Goal: Transaction & Acquisition: Book appointment/travel/reservation

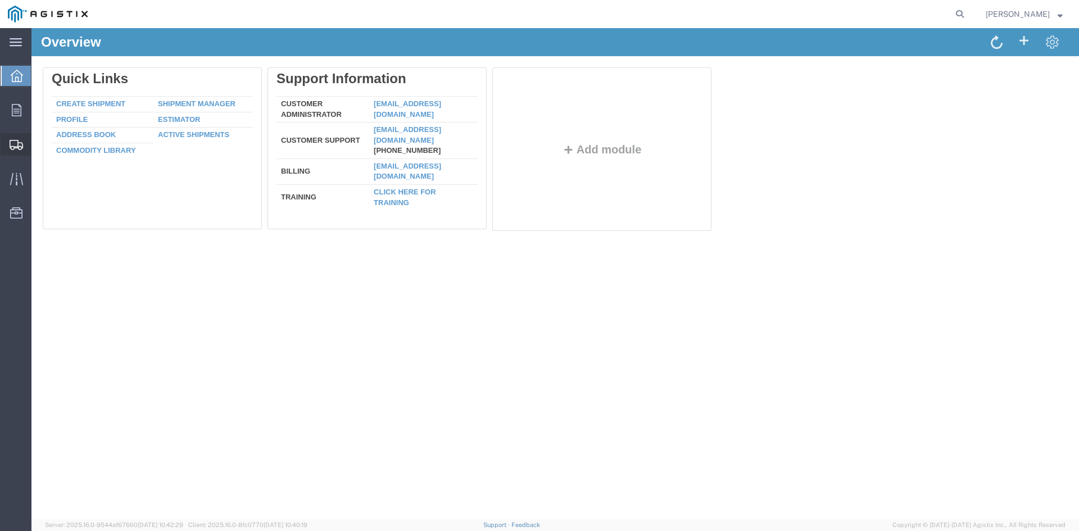
click at [0, 0] on span "Create from Template" at bounding box center [0, 0] width 0 height 0
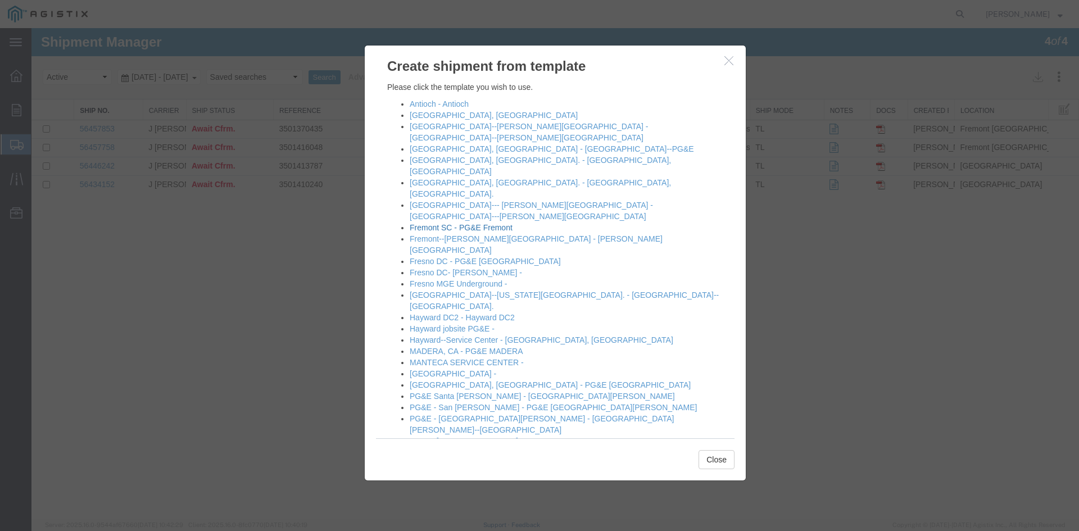
click at [451, 223] on link "Fremont SC - PG&E Fremont" at bounding box center [461, 227] width 103 height 9
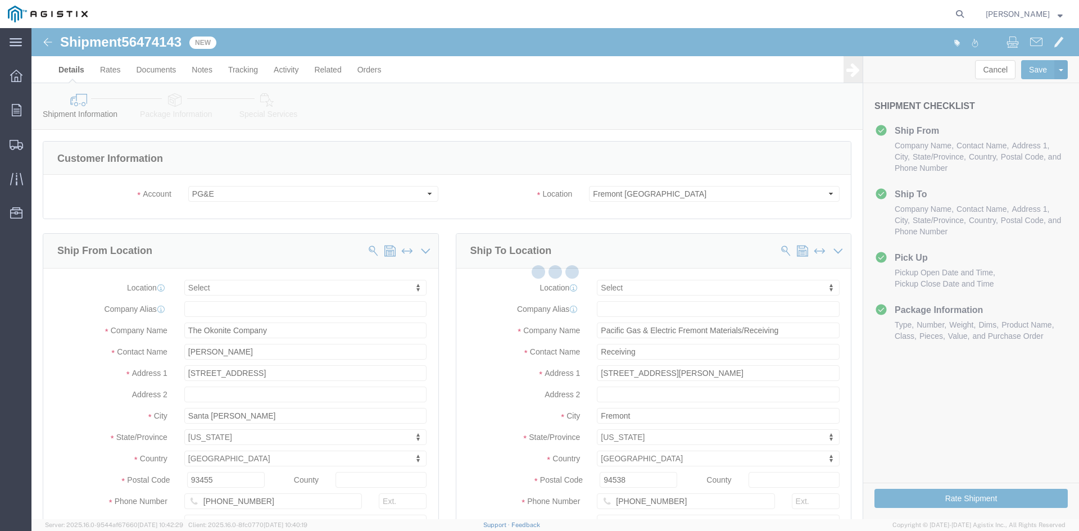
select select
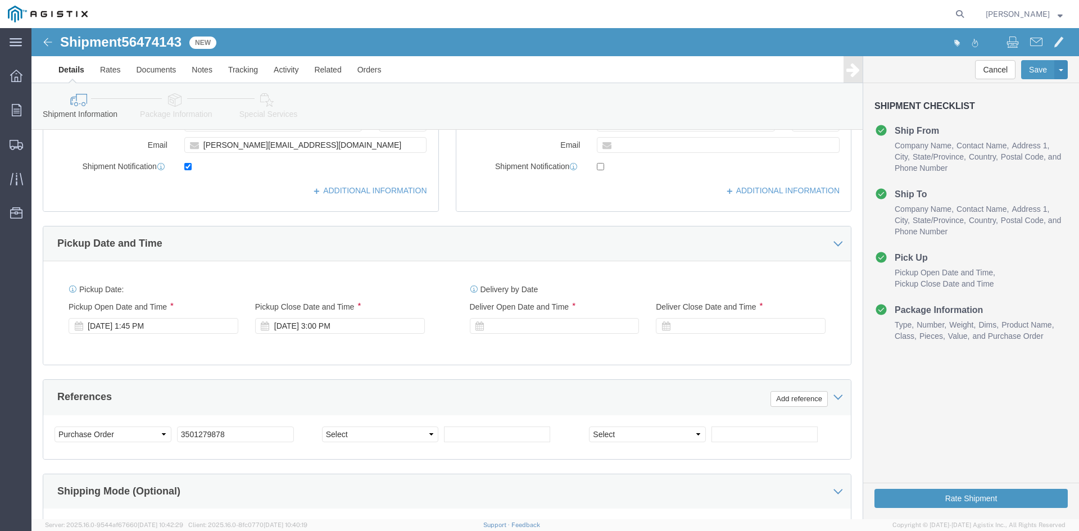
scroll to position [394, 0]
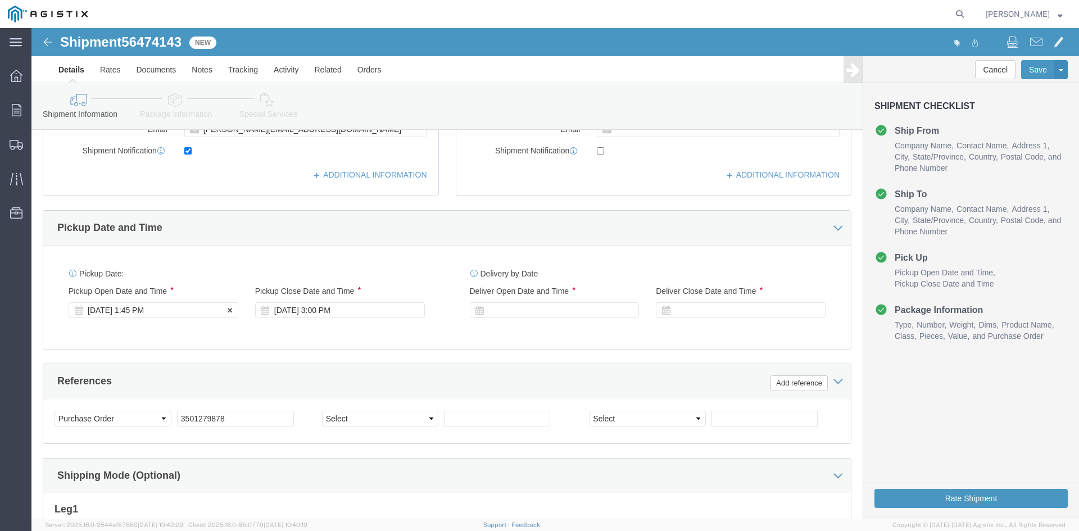
click div "[DATE] 1:45 PM"
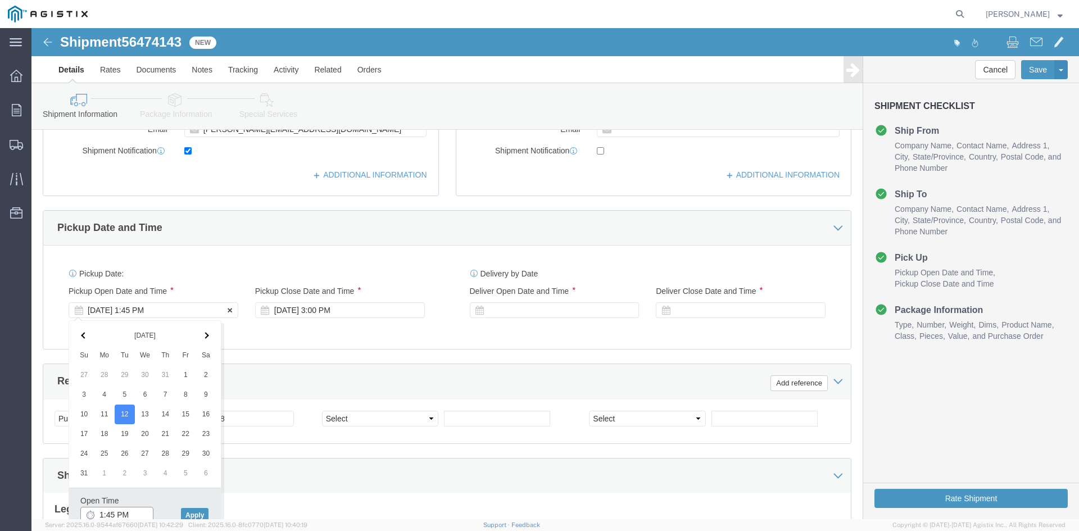
scroll to position [397, 0]
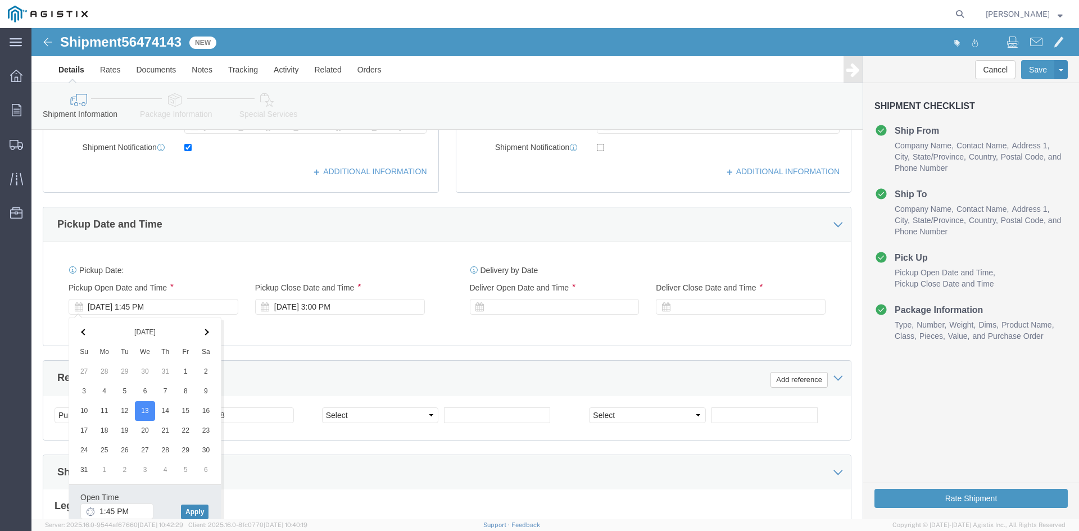
click button "Apply"
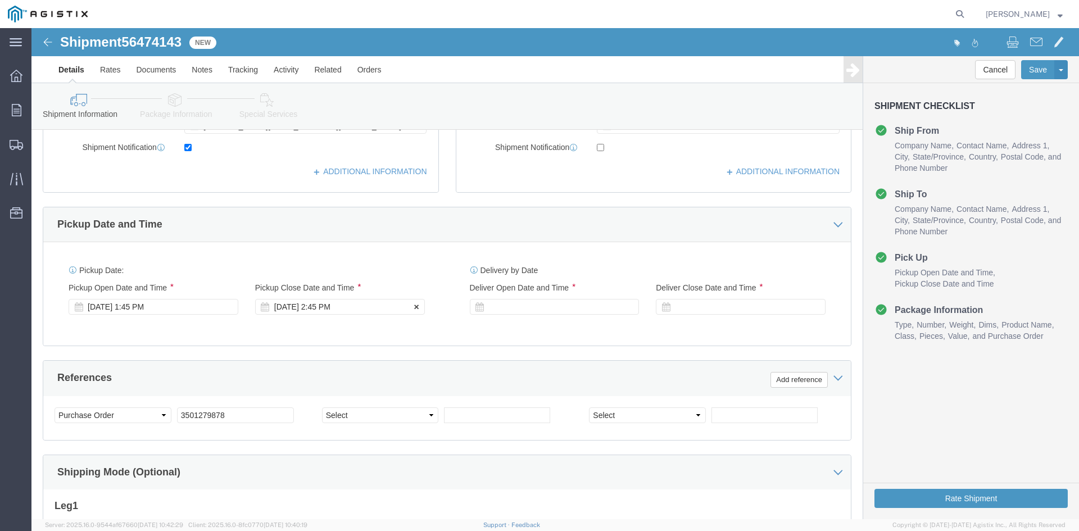
click div "[DATE] 2:45 PM"
click button "Apply"
click div
click button "Apply"
click div
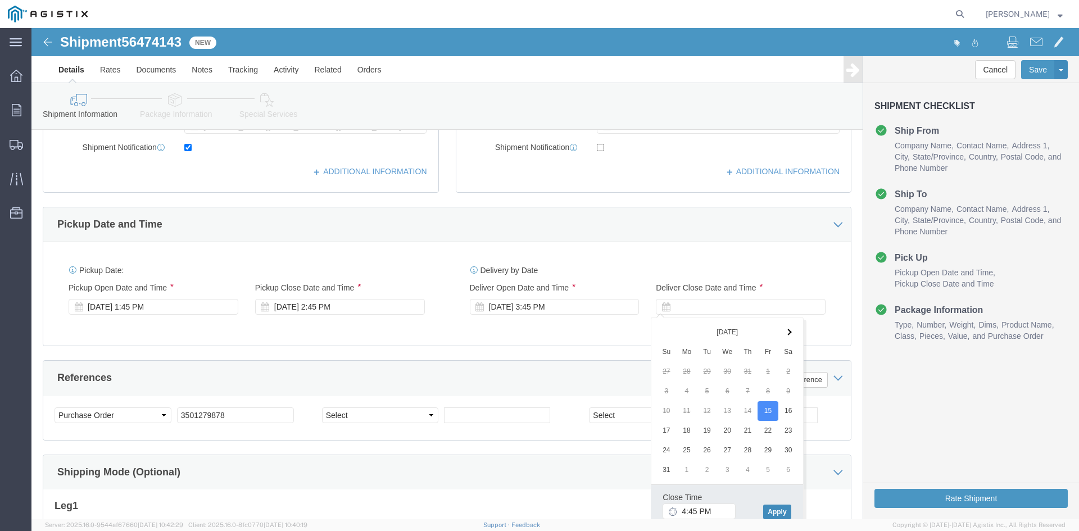
click button "Apply"
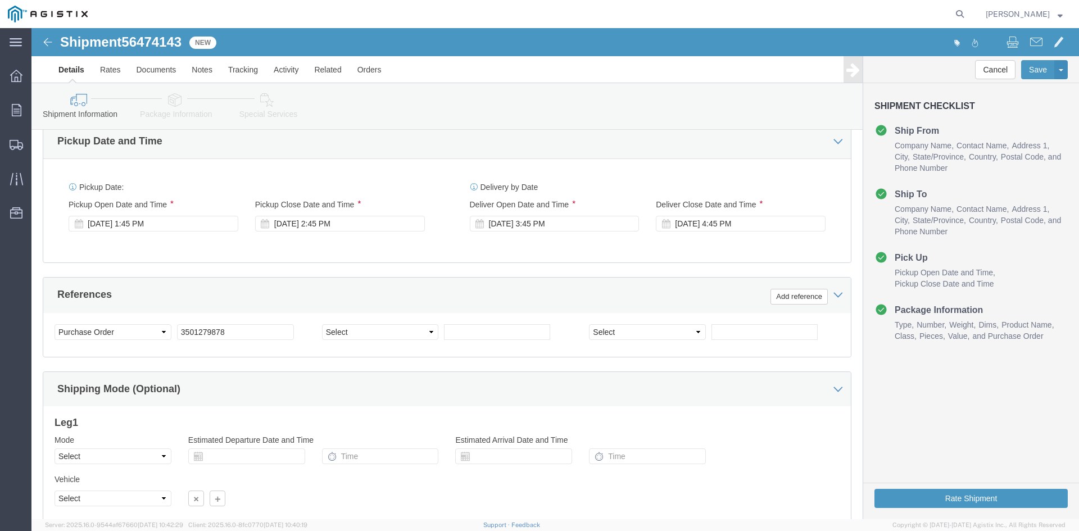
scroll to position [509, 0]
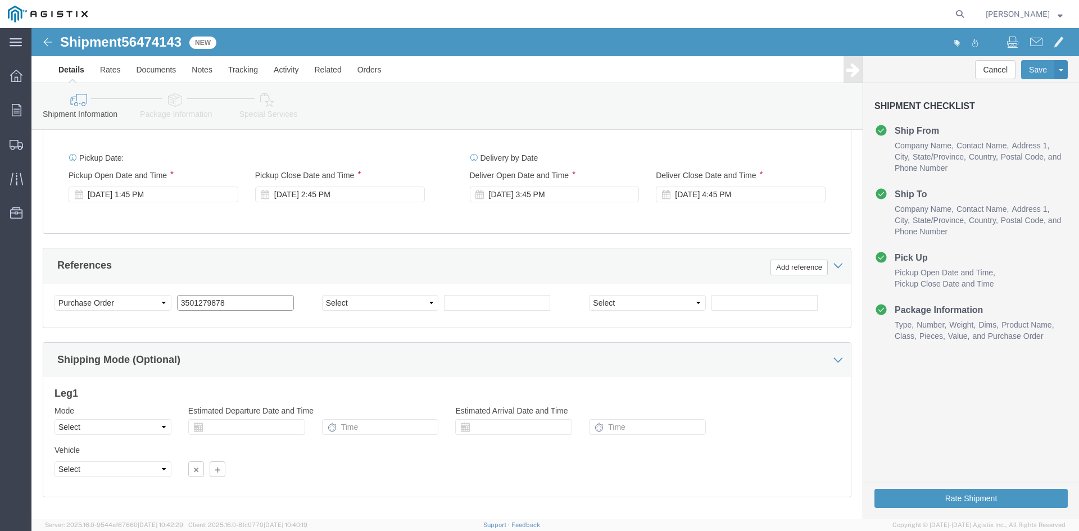
click input "3501279878"
type input "3501415947"
click select "Select Account Type Activity ID Airline Appointment Number ASN Batch Request # …"
select select "CUSTREF"
click select "Select Account Type Activity ID Airline Appointment Number ASN Batch Request # …"
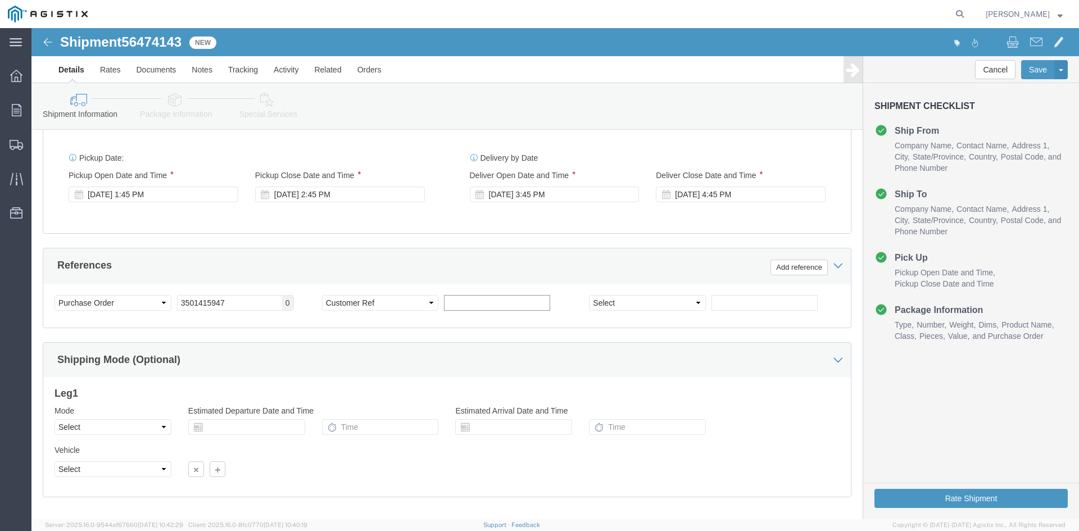
click input "text"
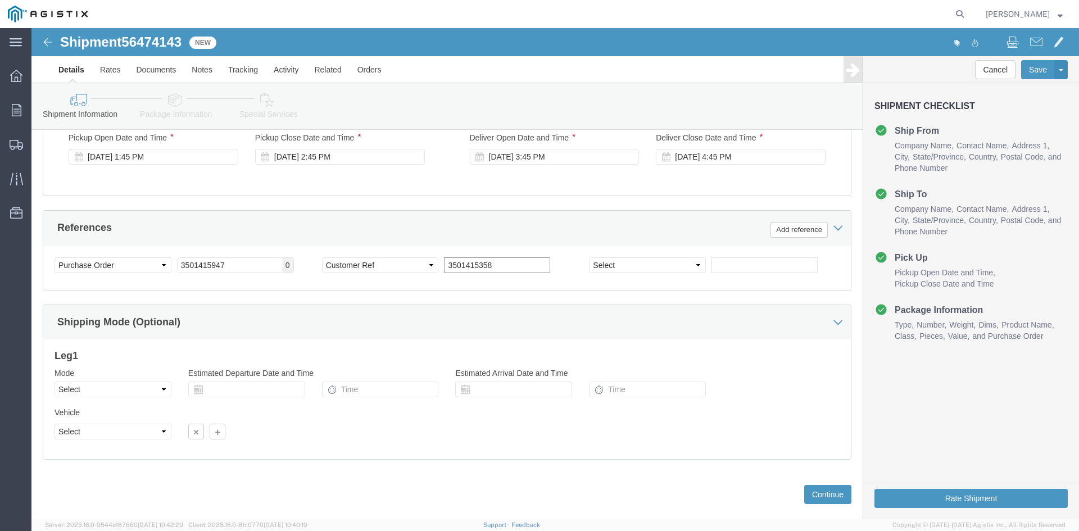
scroll to position [566, 0]
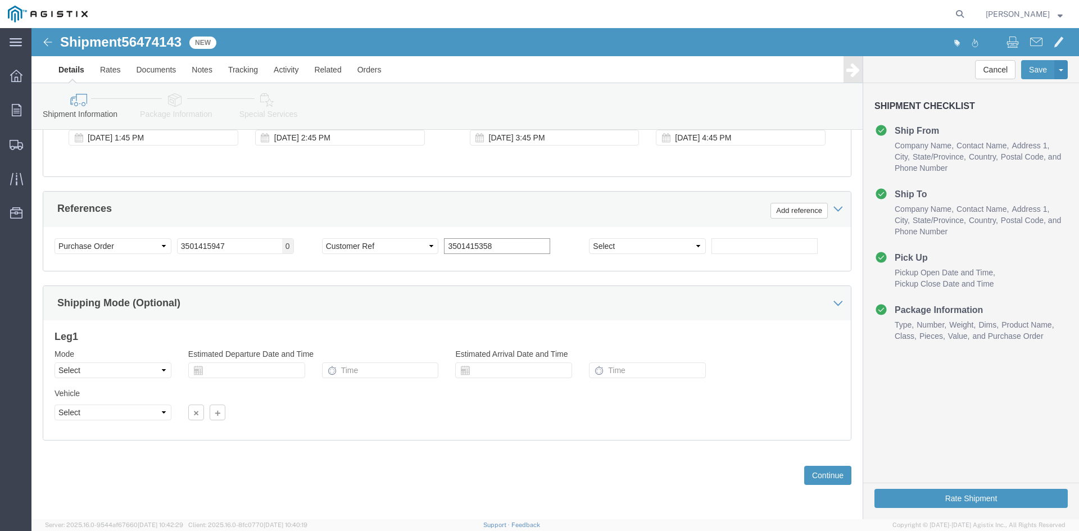
type input "3501415358"
click select "Select Air Less than Truckload Multi-Leg Ocean Freight Rail Small Parcel Truckl…"
select select "TL"
click select "Select Air Less than Truckload Multi-Leg Ocean Freight Rail Small Parcel Truckl…"
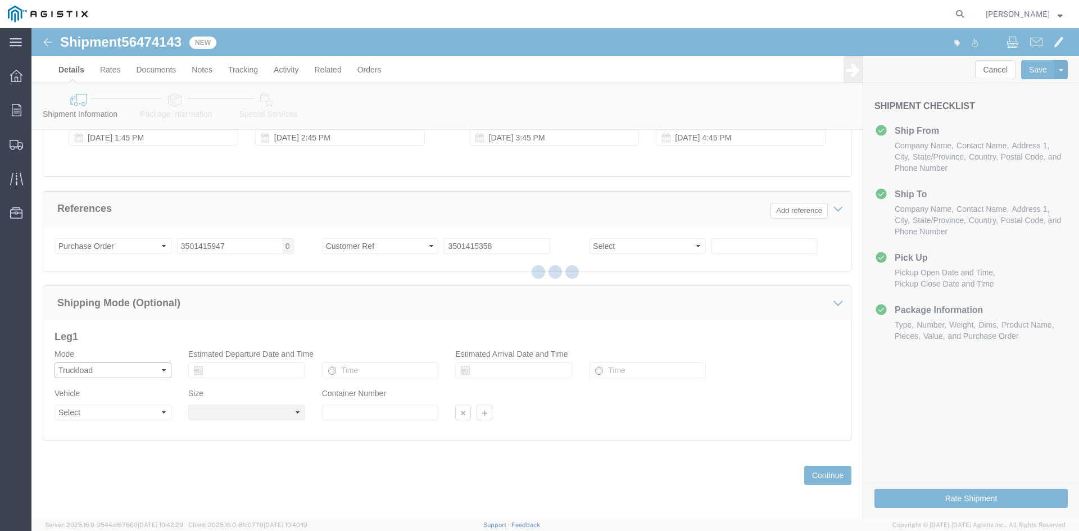
select select
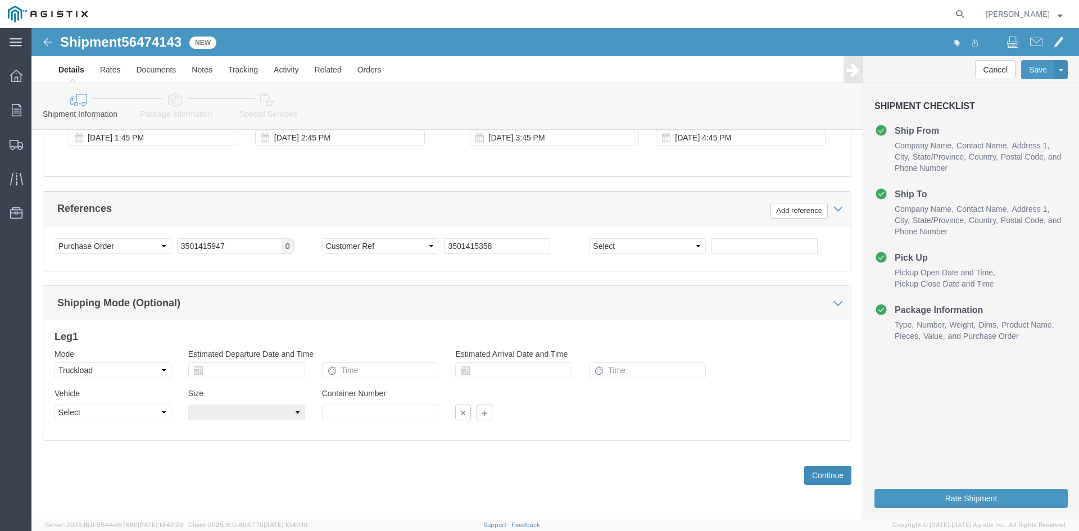
click button "Continue"
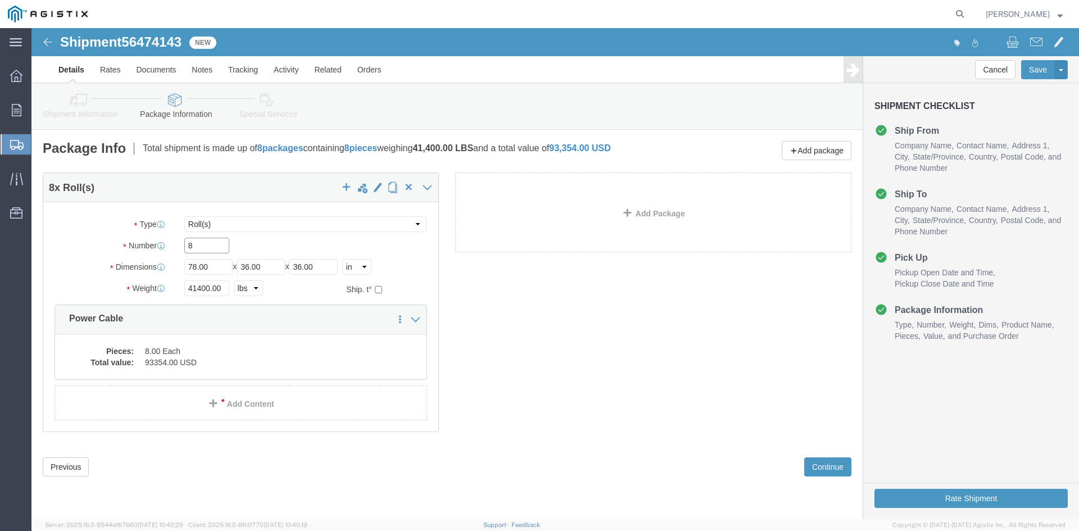
click input "8"
type input "5"
click input "41400.00"
type input "4"
type input "25000"
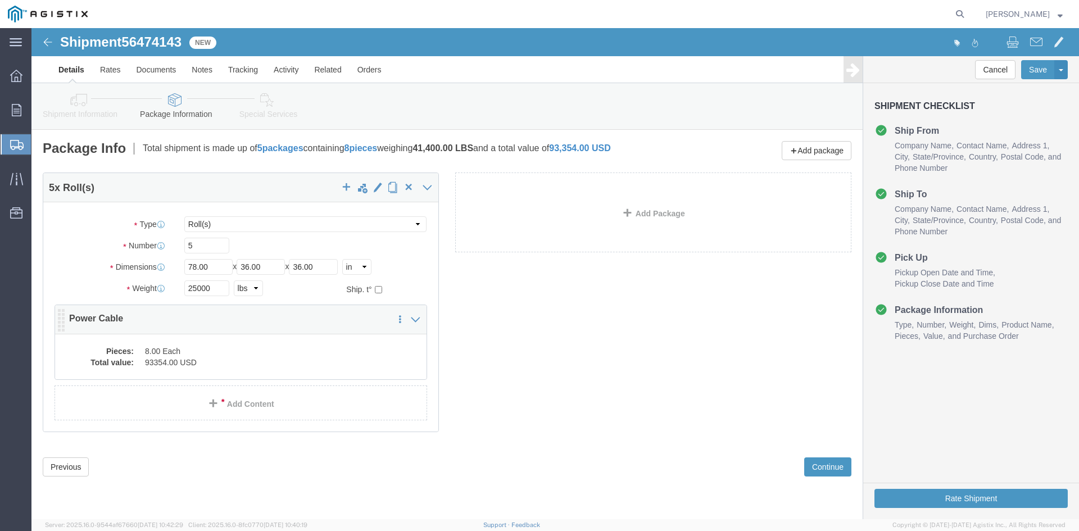
click dd "8.00 Each"
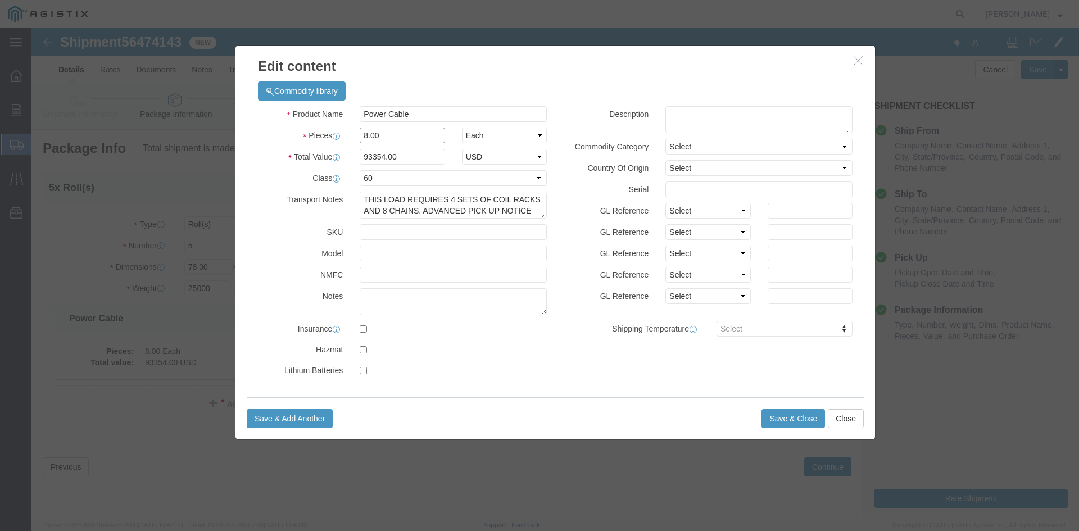
click input "8.00"
type input "8"
type input "5"
click input "58346.25"
type input "5"
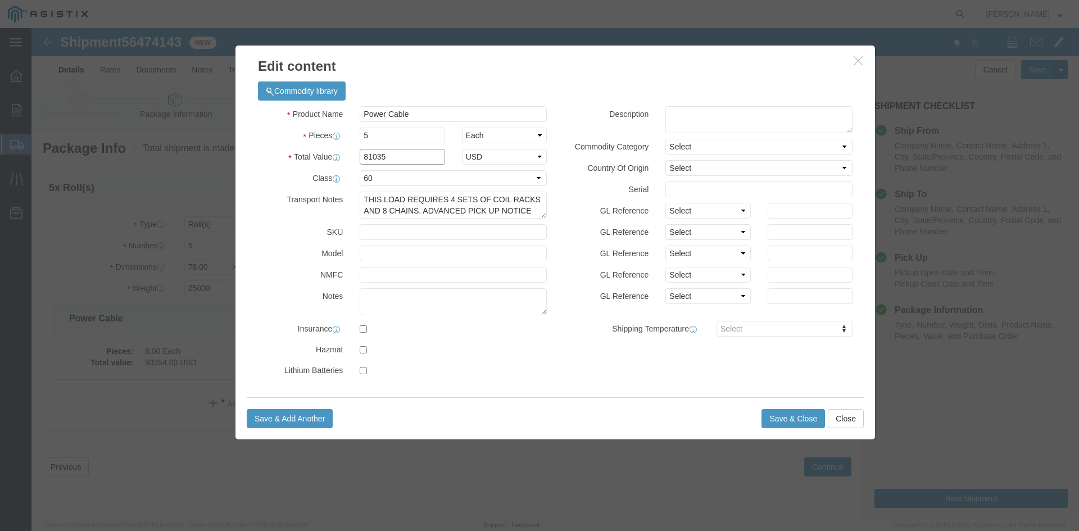
type input "81035"
click button "Save & Close"
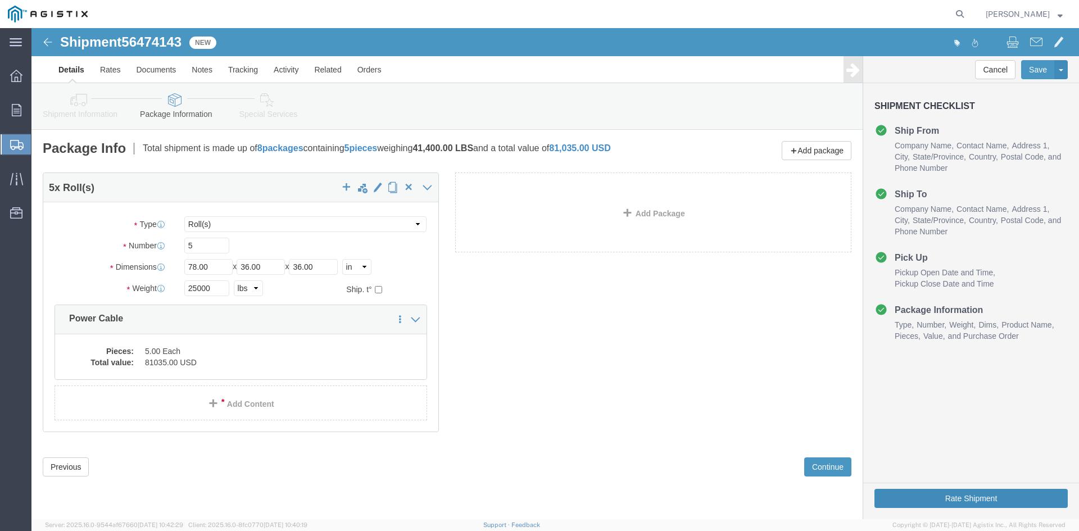
click button "Rate Shipment"
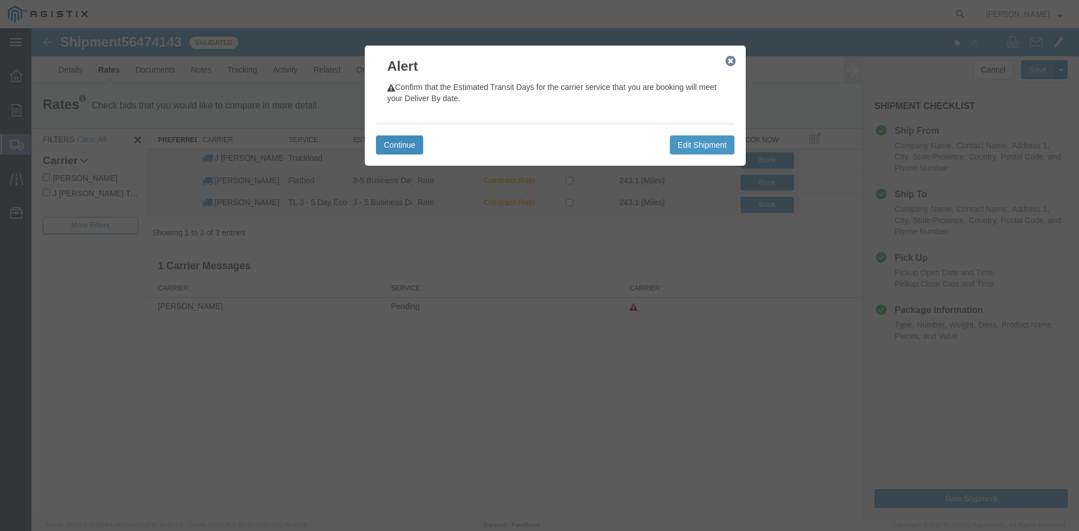
click at [393, 142] on button "Continue" at bounding box center [399, 144] width 47 height 19
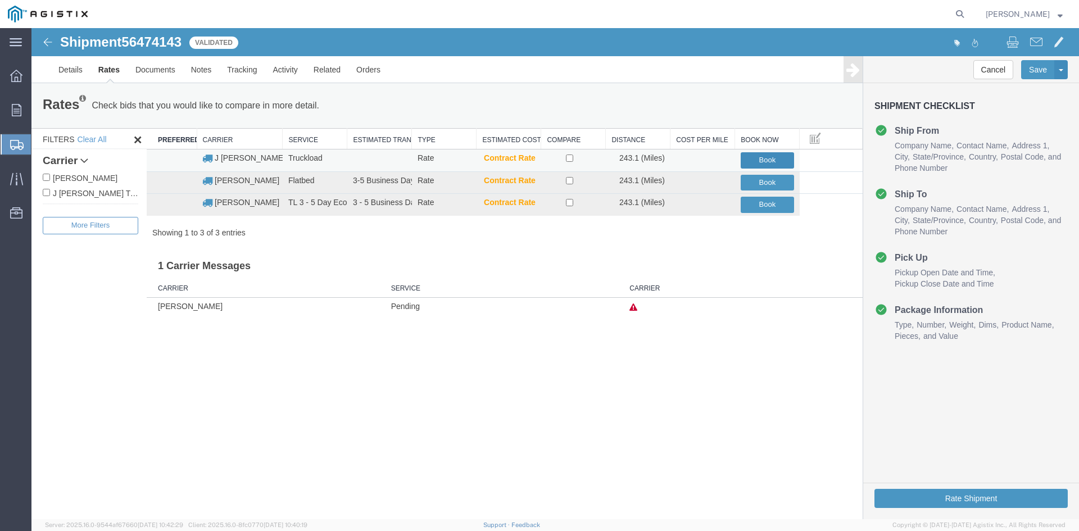
click at [777, 157] on button "Book" at bounding box center [767, 160] width 53 height 16
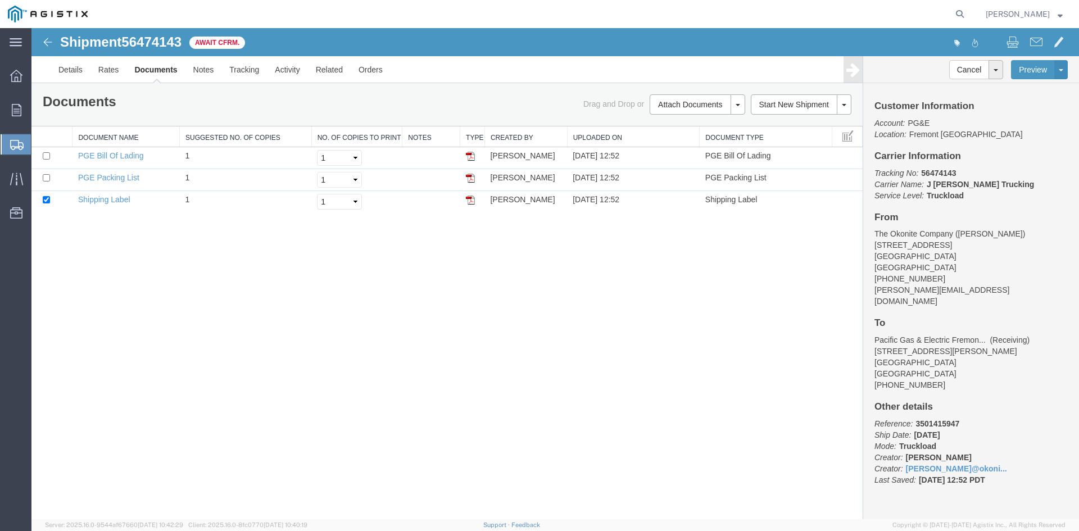
click at [0, 0] on span "Create from Template" at bounding box center [0, 0] width 0 height 0
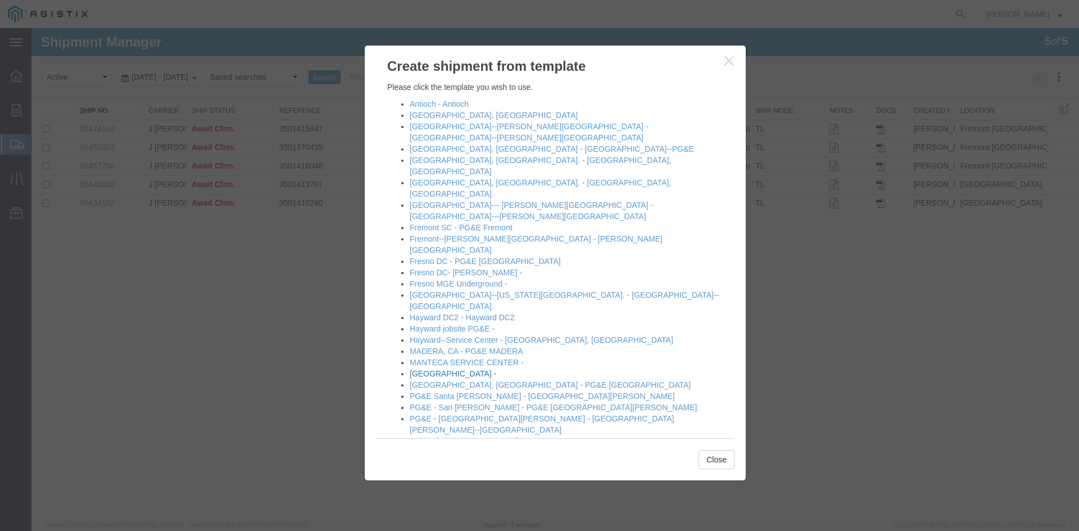
click at [427, 369] on link "[GEOGRAPHIC_DATA] -" at bounding box center [453, 373] width 87 height 9
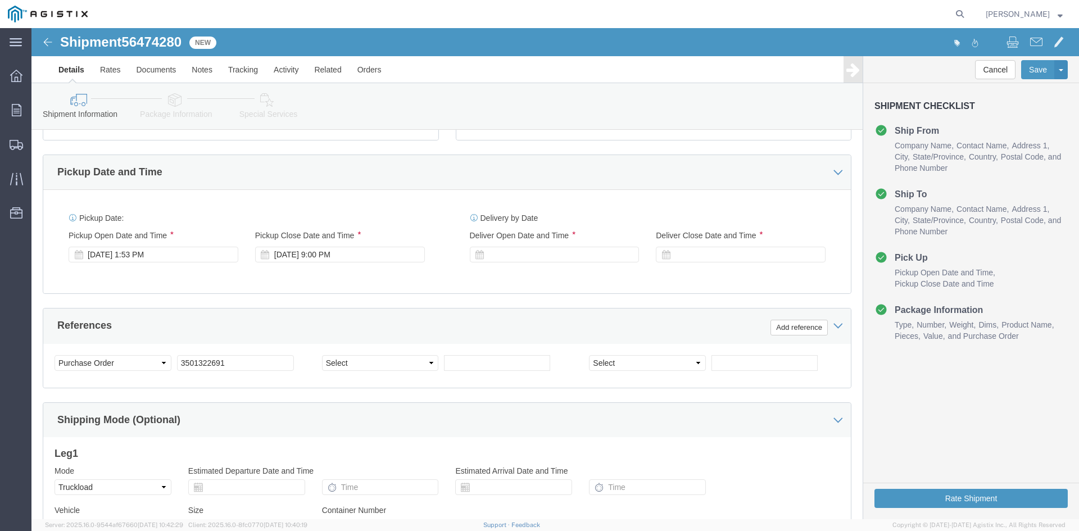
scroll to position [450, 0]
click div "[DATE] 1:53 PM"
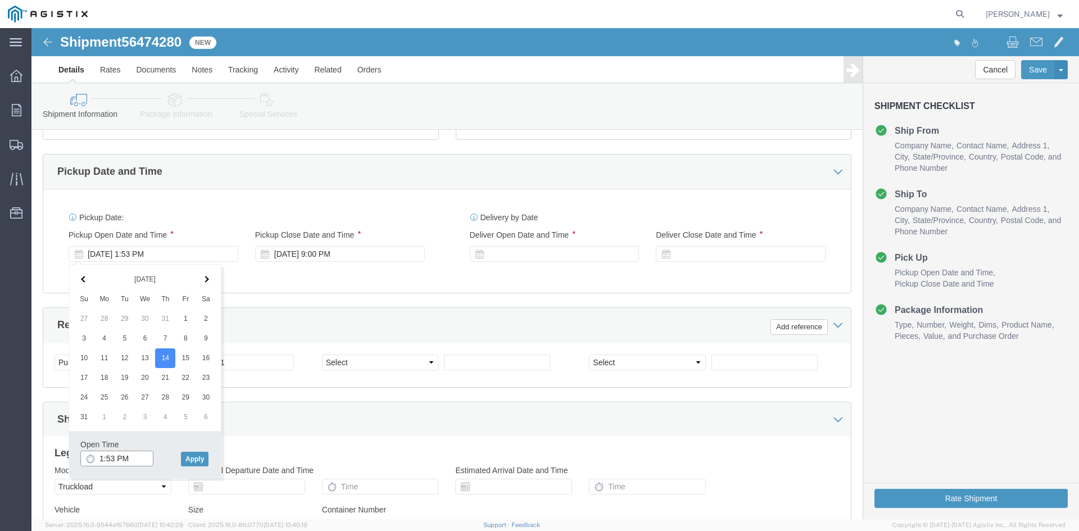
click input "1:53 PM"
type input "12:53 PM"
click button "Apply"
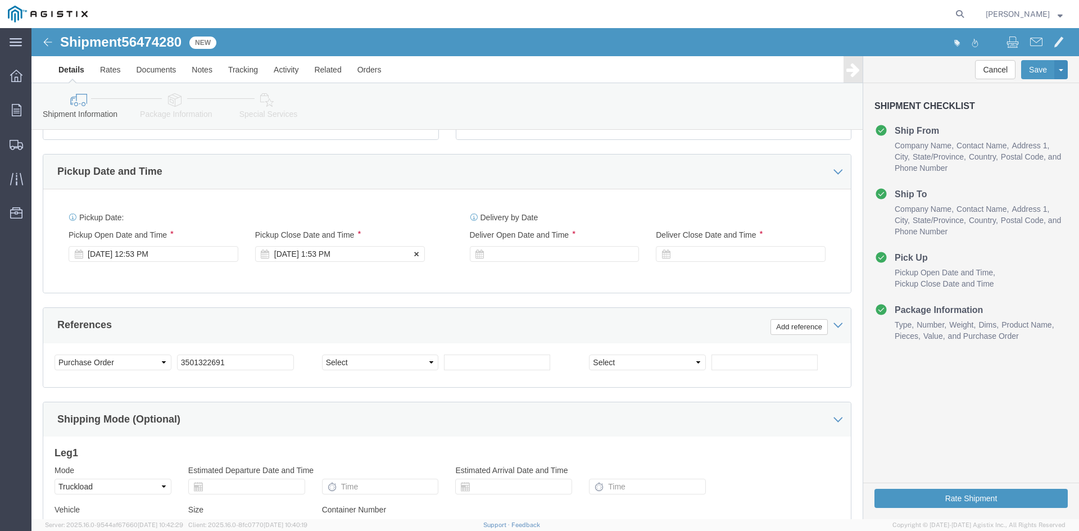
click div "[DATE] 1:53 PM"
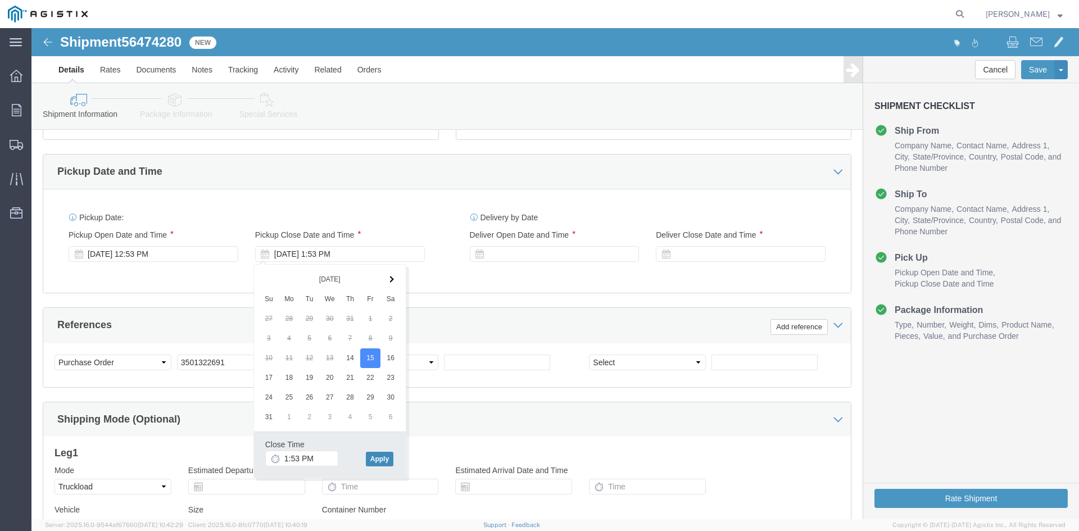
click button "Apply"
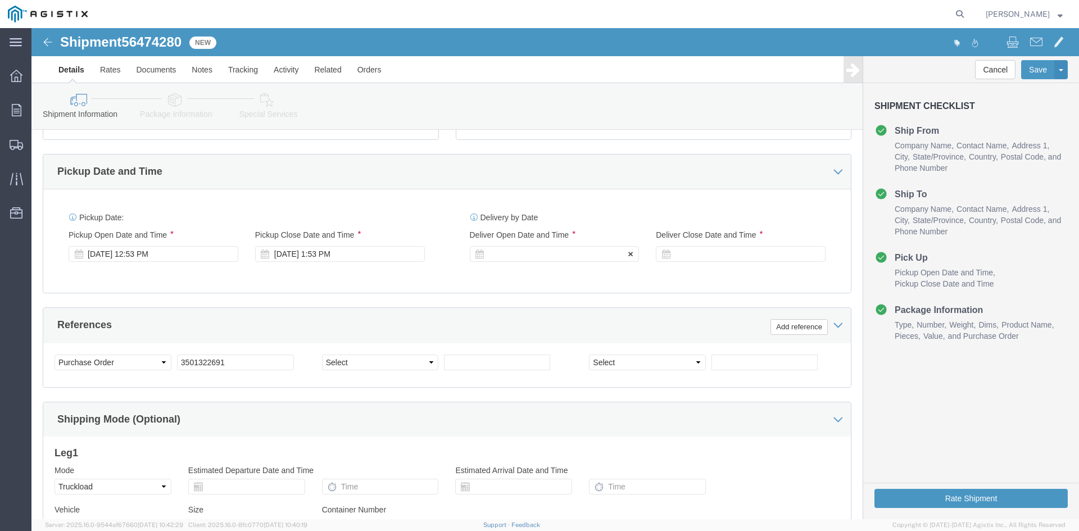
click div
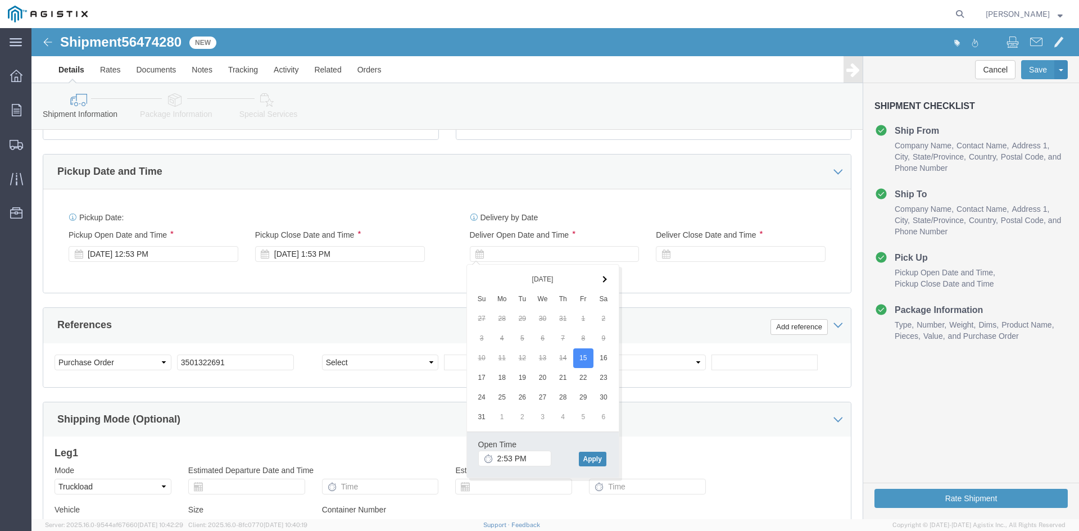
click button "Apply"
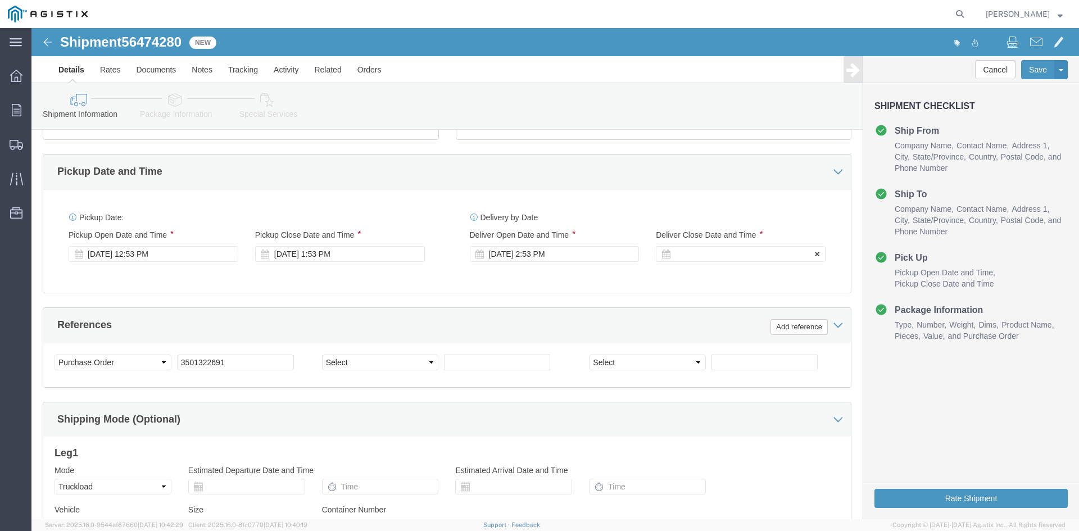
click div
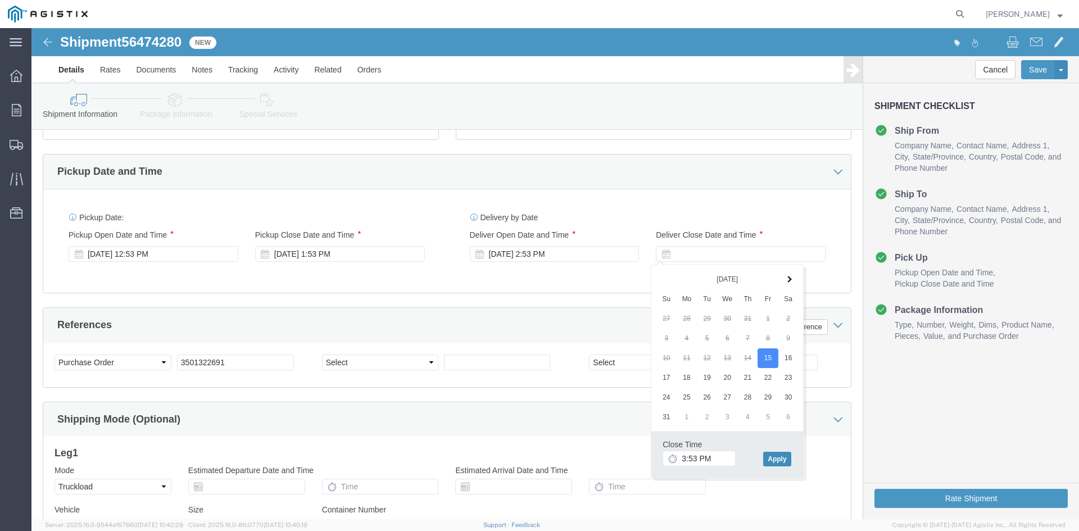
click button "Apply"
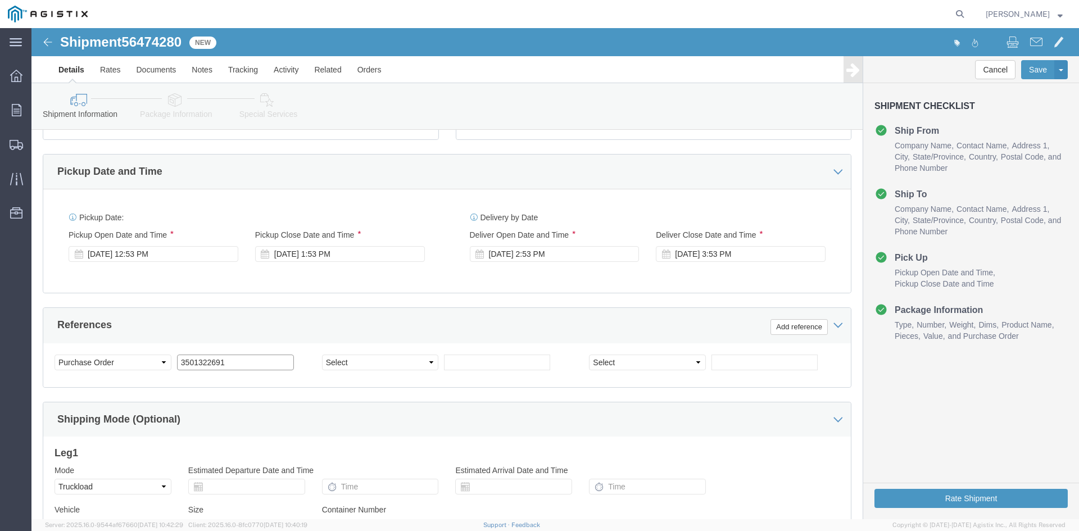
click input "3501322691"
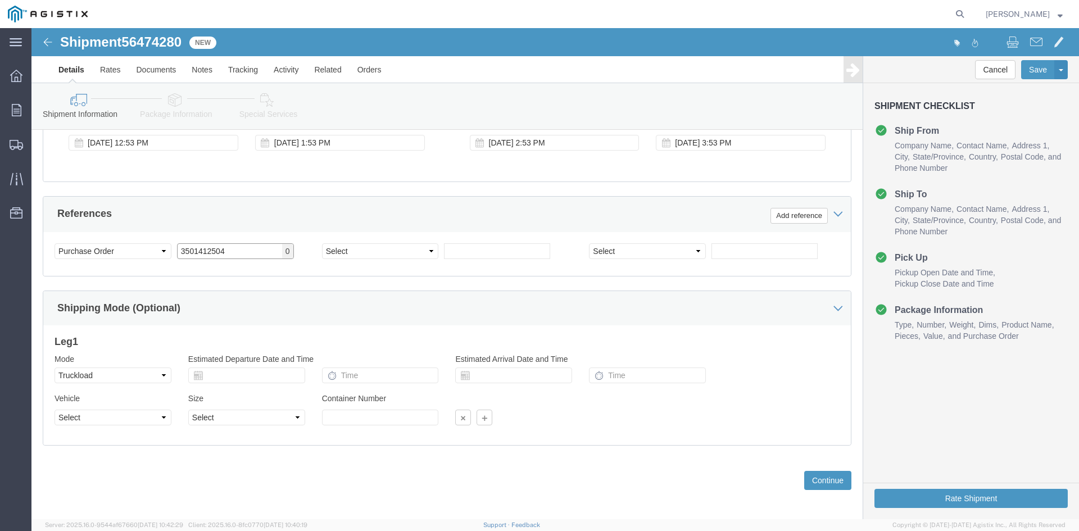
scroll to position [566, 0]
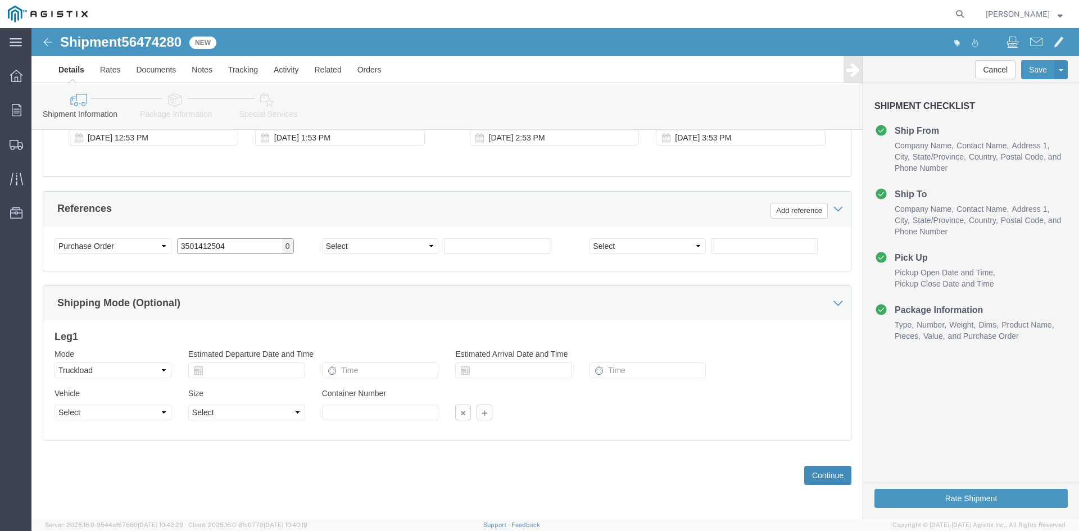
type input "3501412504"
click button "Continue"
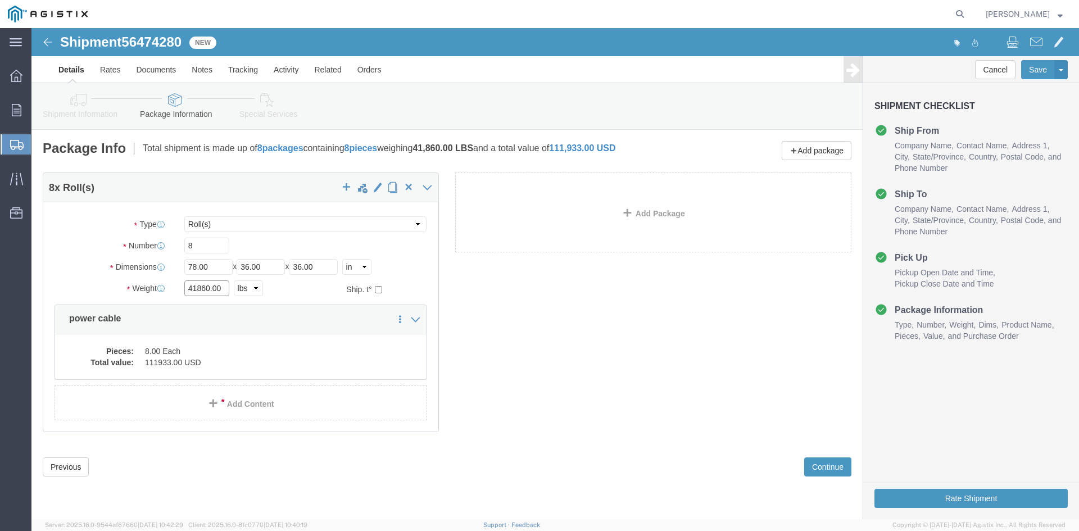
click input "41860.00"
type input "4"
type input "39790"
click div "8 x Roll(s) Package Type Select Bulk Bundle(s) Cardboard Box(es) Carton(s) Crat…"
click dd "8.00 Each"
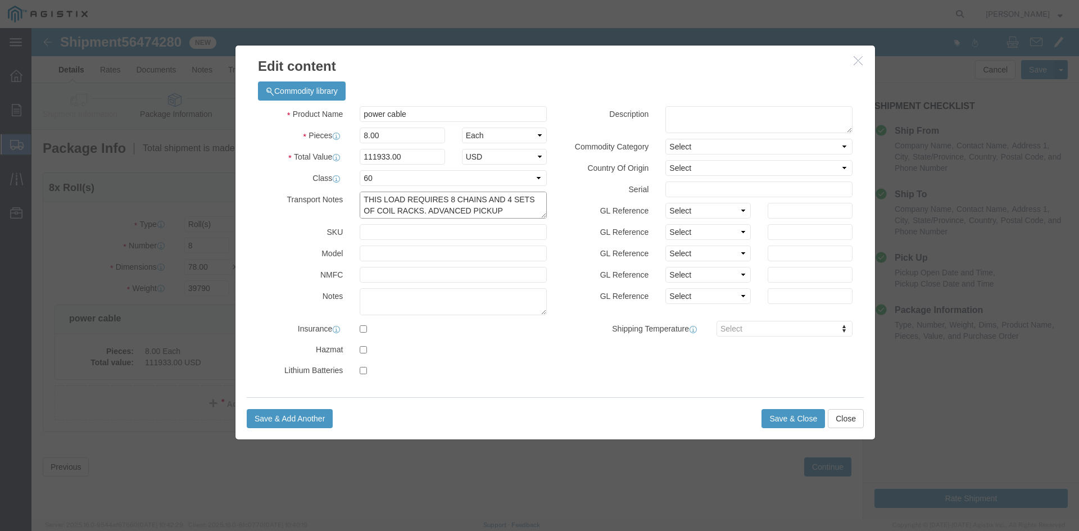
scroll to position [11, 0]
drag, startPoint x: 335, startPoint y: 170, endPoint x: 474, endPoint y: 184, distance: 140.1
click textarea "THIS LOAD REQUIRES 8 CHAINS AND 4 SETS OF COIL RACKS. ADVANCED PICKUP NOTIFICAT…"
click textarea
paste textarea "HIS LOAD REQUIRES 8 CHAINS AND 4 SETS OF COIL RACKS. ADVANCED PICKUP NOTIFICATI…"
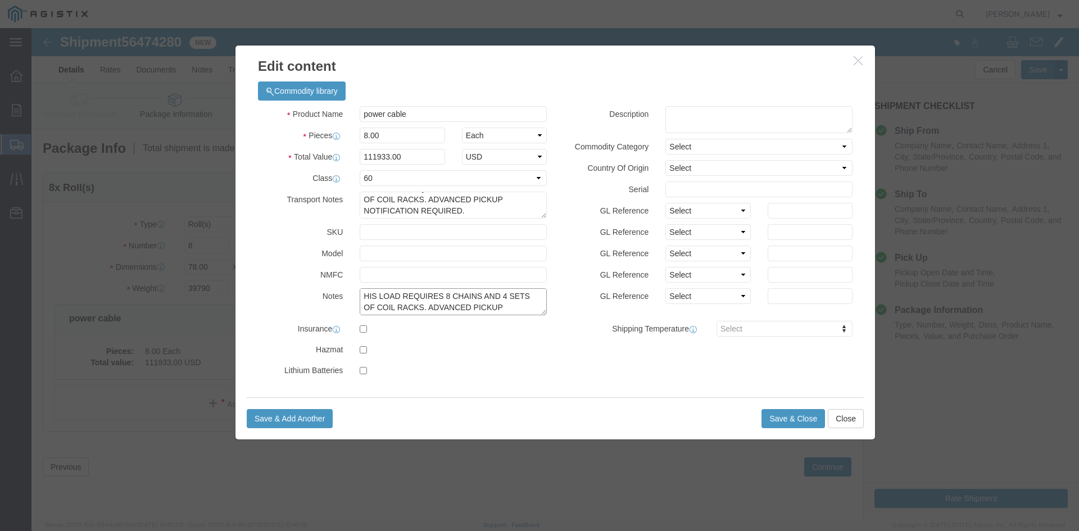
scroll to position [9, 0]
type textarea "HIS LOAD REQUIRES 8 CHAINS AND 4 SETS OF COIL RACKS. ADVANCED PICKUP NOTIFICATI…"
click input "111933.00"
type input "1"
type input "125968"
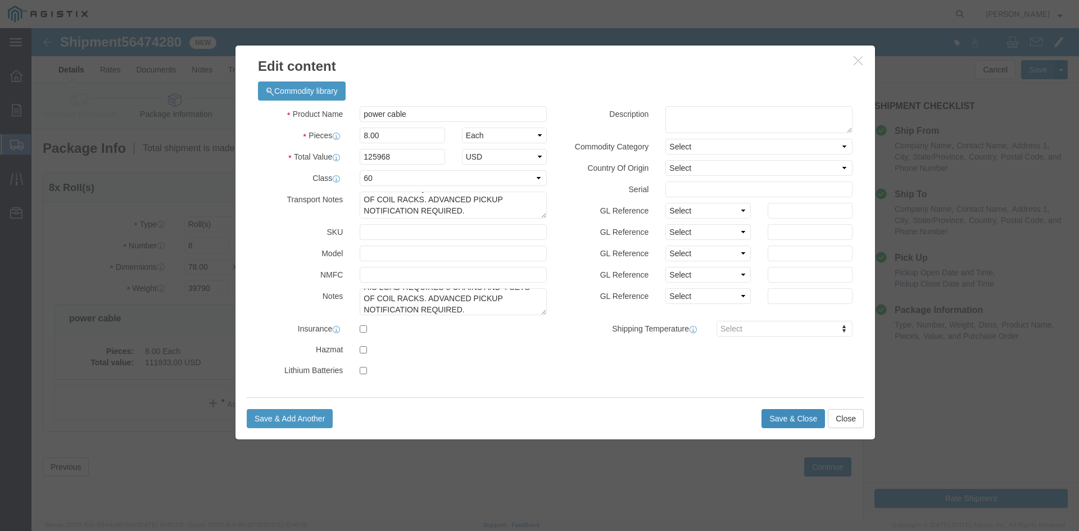
click button "Save & Close"
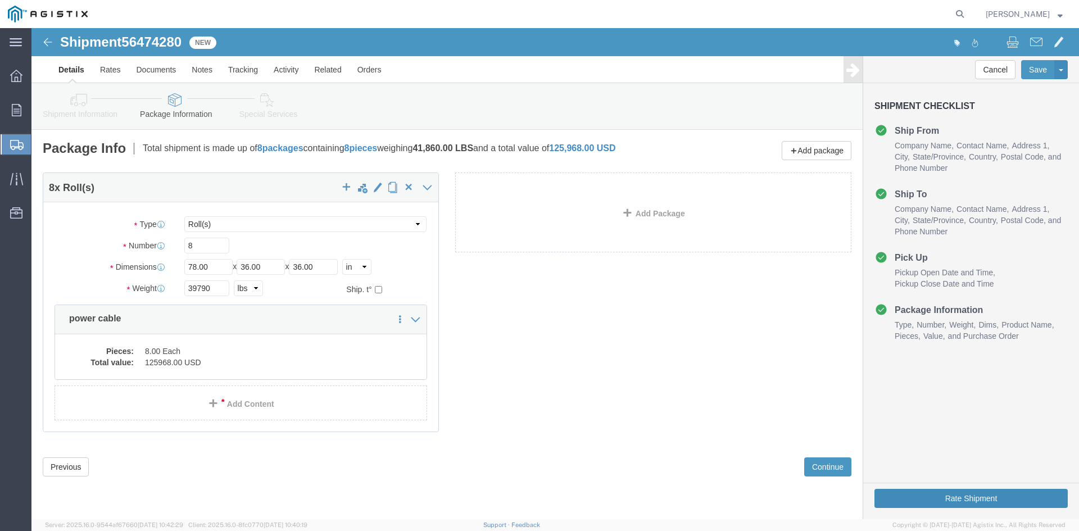
click button "Rate Shipment"
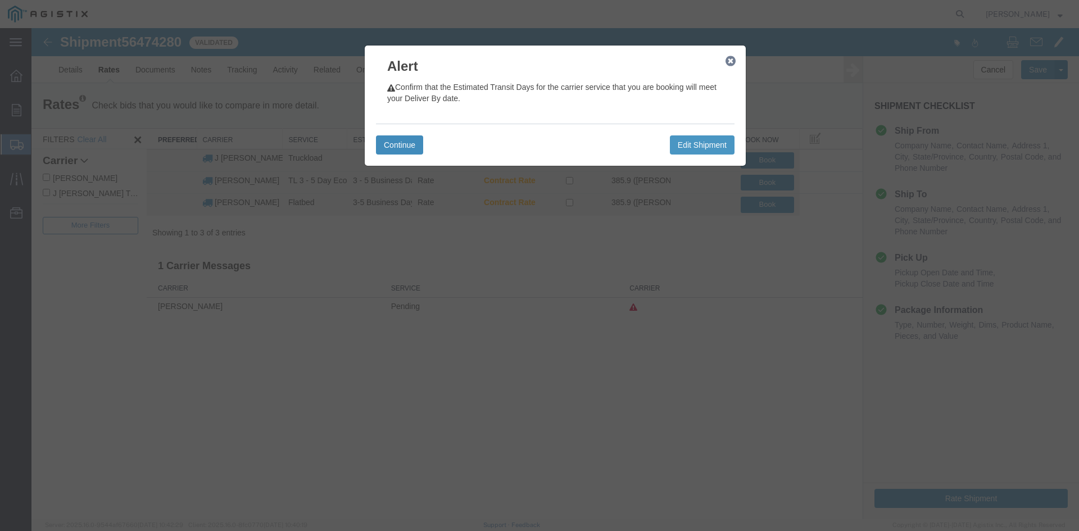
click at [399, 142] on button "Continue" at bounding box center [399, 144] width 47 height 19
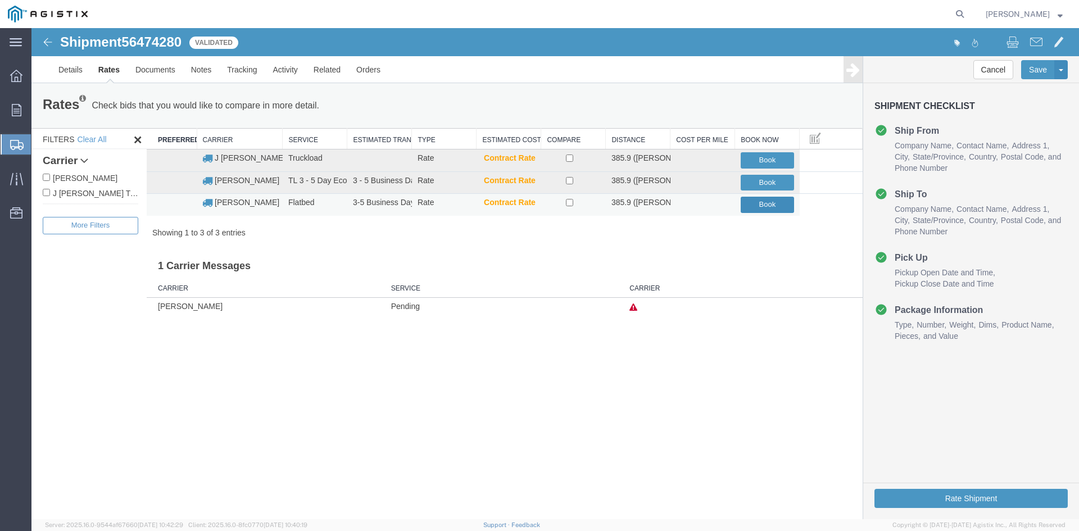
click at [760, 204] on button "Book" at bounding box center [767, 205] width 53 height 16
